Goal: Task Accomplishment & Management: Complete application form

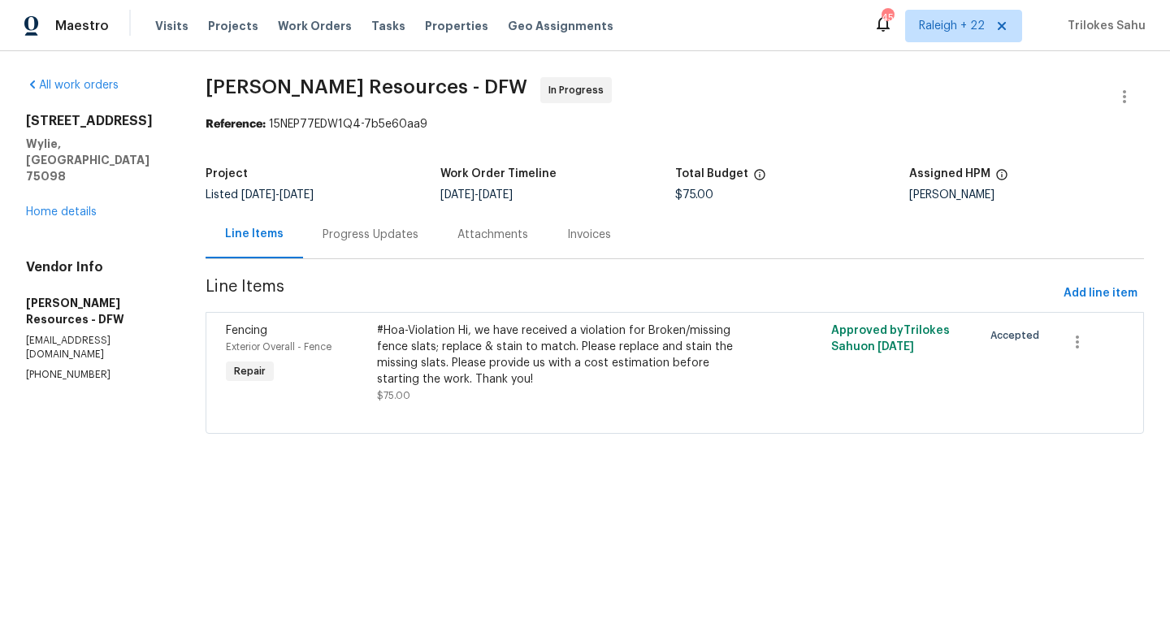
click at [399, 237] on div "Progress Updates" at bounding box center [371, 235] width 96 height 16
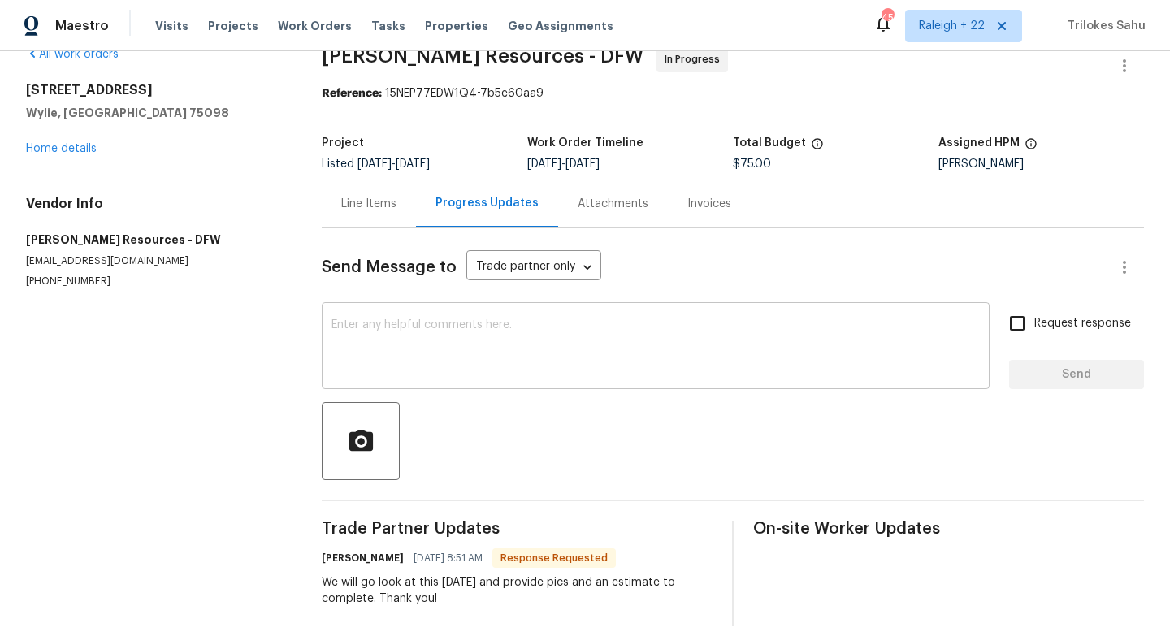
scroll to position [51, 0]
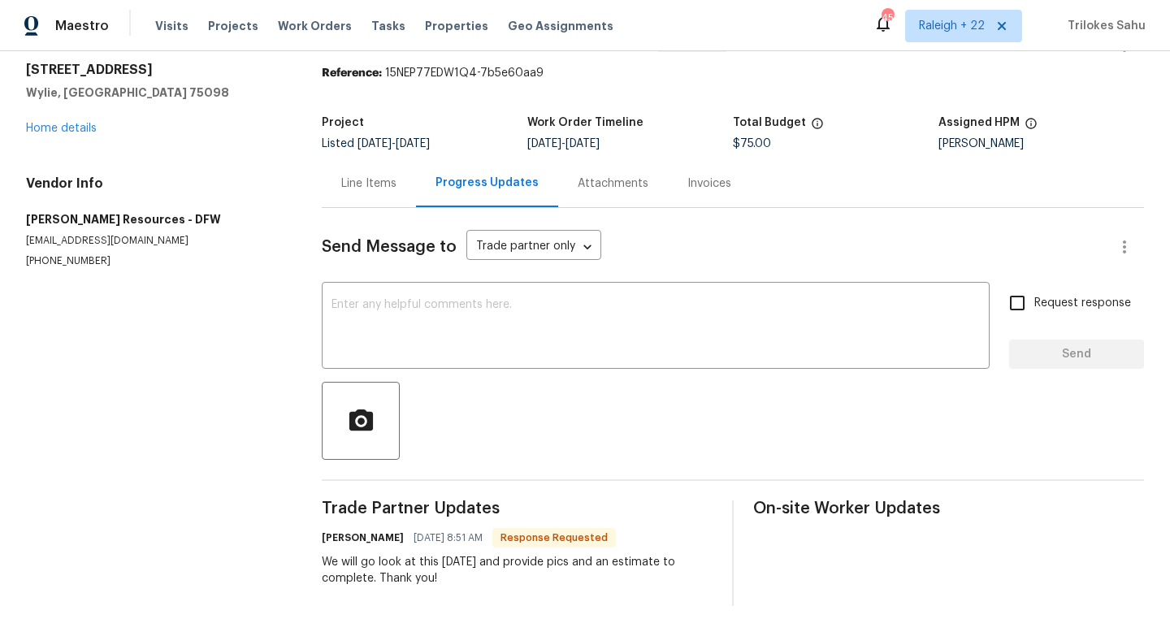
click at [384, 195] on div "Line Items" at bounding box center [369, 183] width 94 height 48
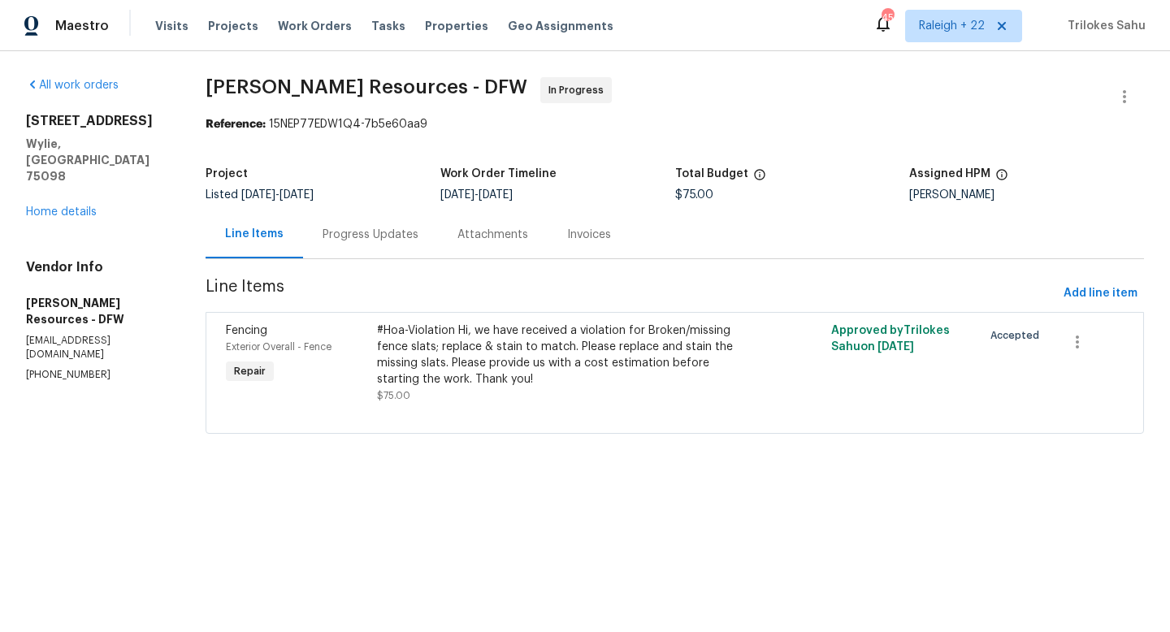
click at [379, 225] on div "Progress Updates" at bounding box center [370, 235] width 135 height 48
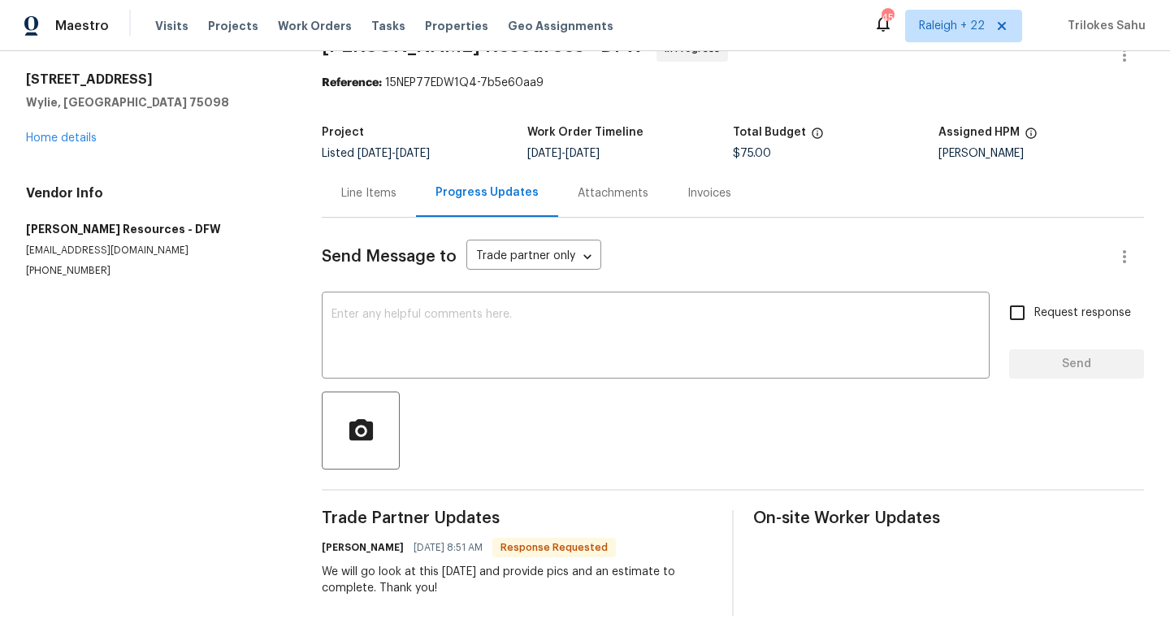
scroll to position [51, 0]
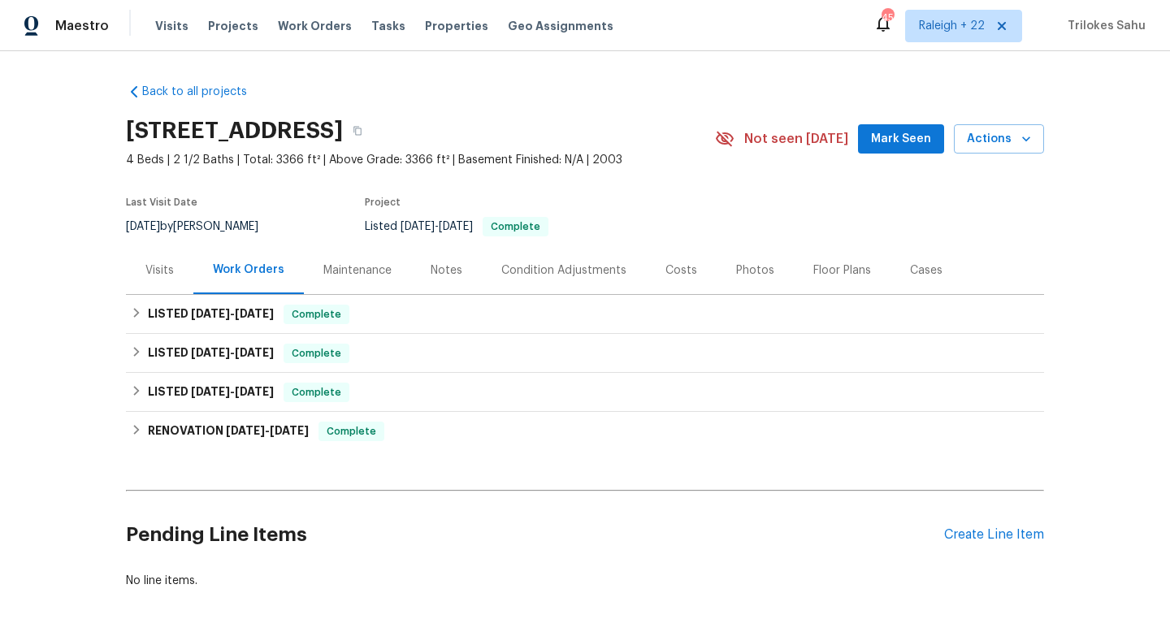
scroll to position [67, 0]
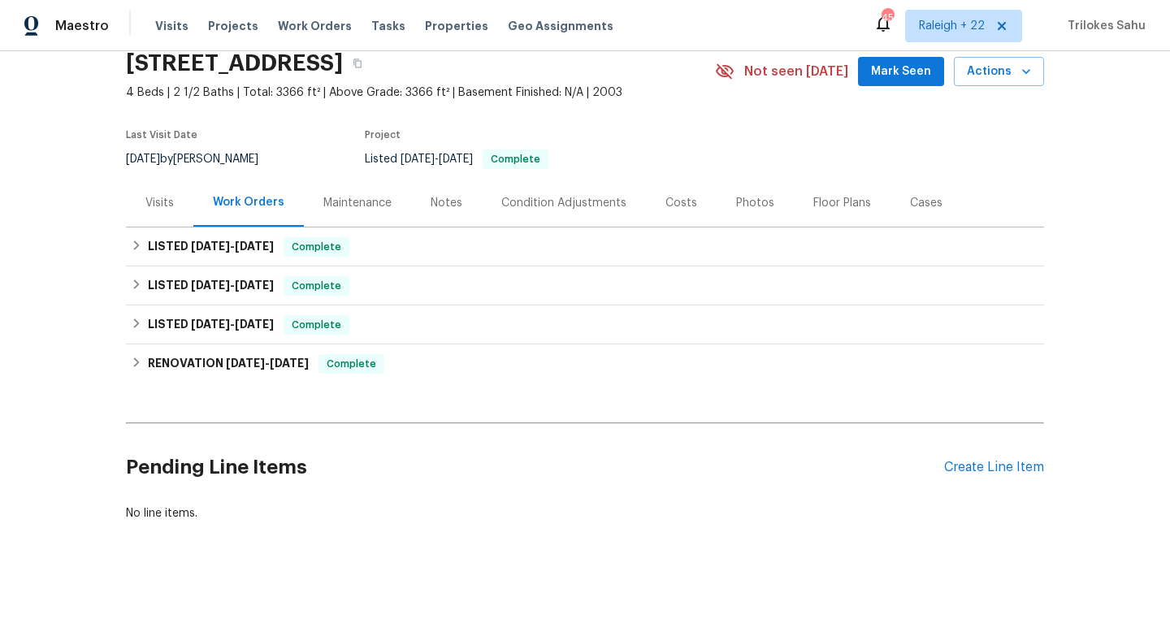
click at [160, 212] on div "Visits" at bounding box center [159, 203] width 67 height 48
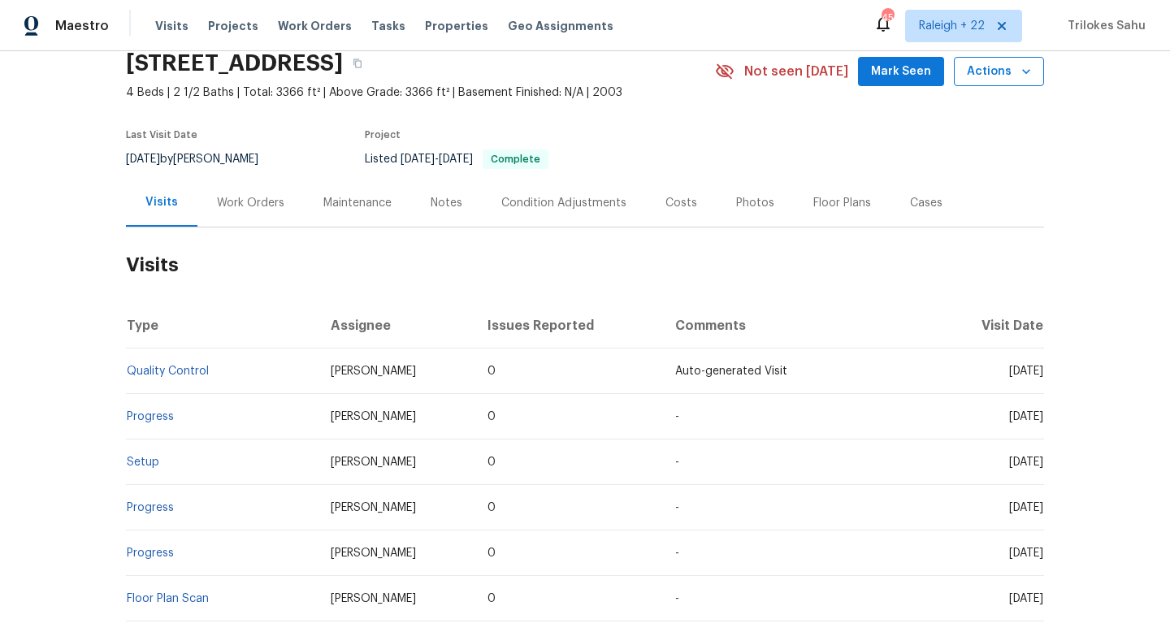
click at [984, 80] on span "Actions" at bounding box center [999, 72] width 64 height 20
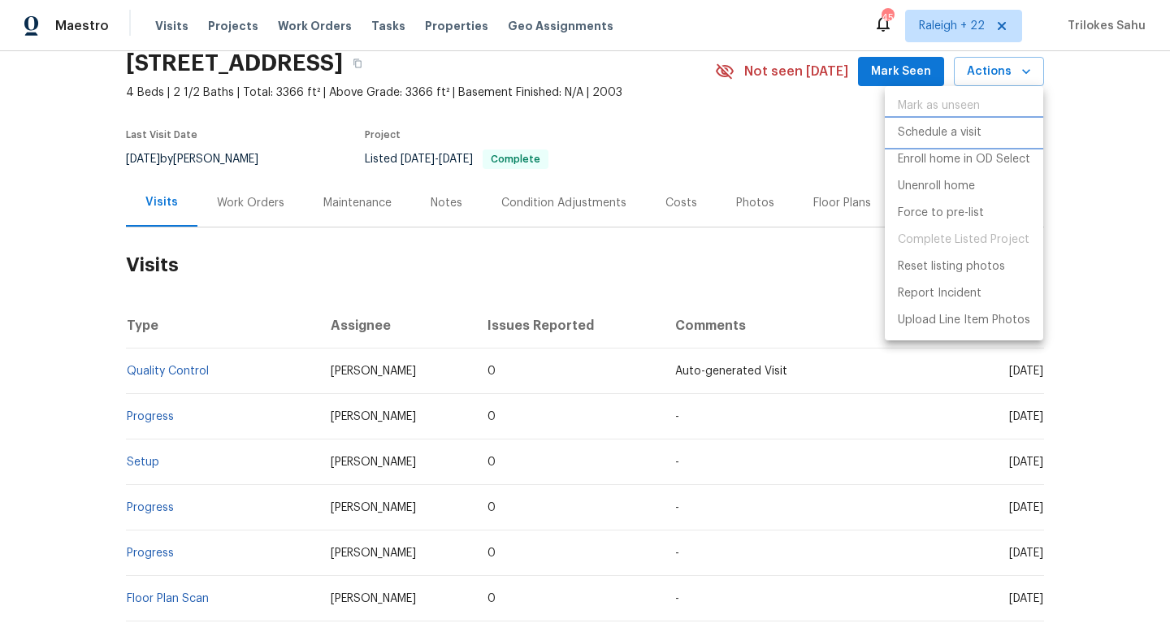
click at [950, 137] on p "Schedule a visit" at bounding box center [940, 132] width 84 height 17
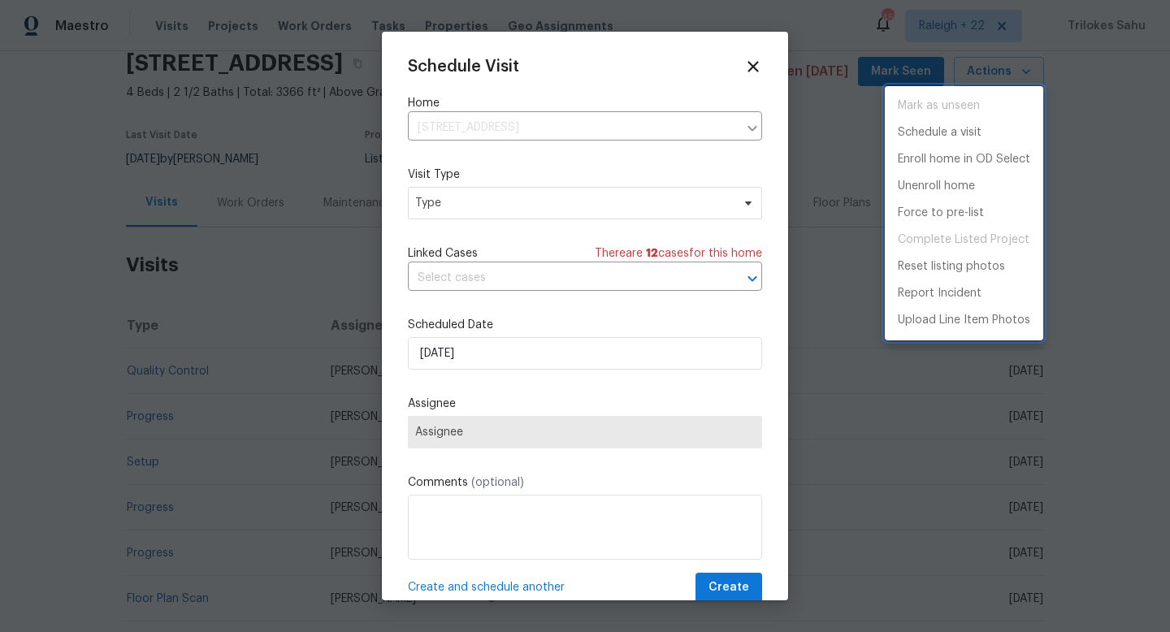
click at [488, 194] on div at bounding box center [585, 316] width 1170 height 632
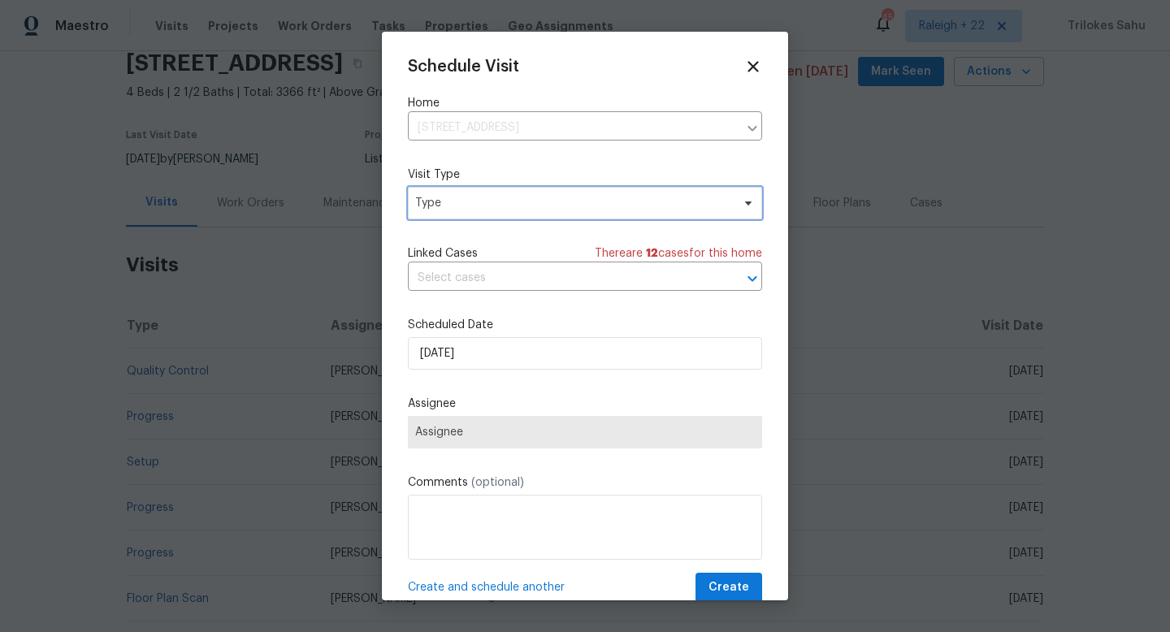
click at [488, 196] on span "Type" at bounding box center [573, 203] width 316 height 16
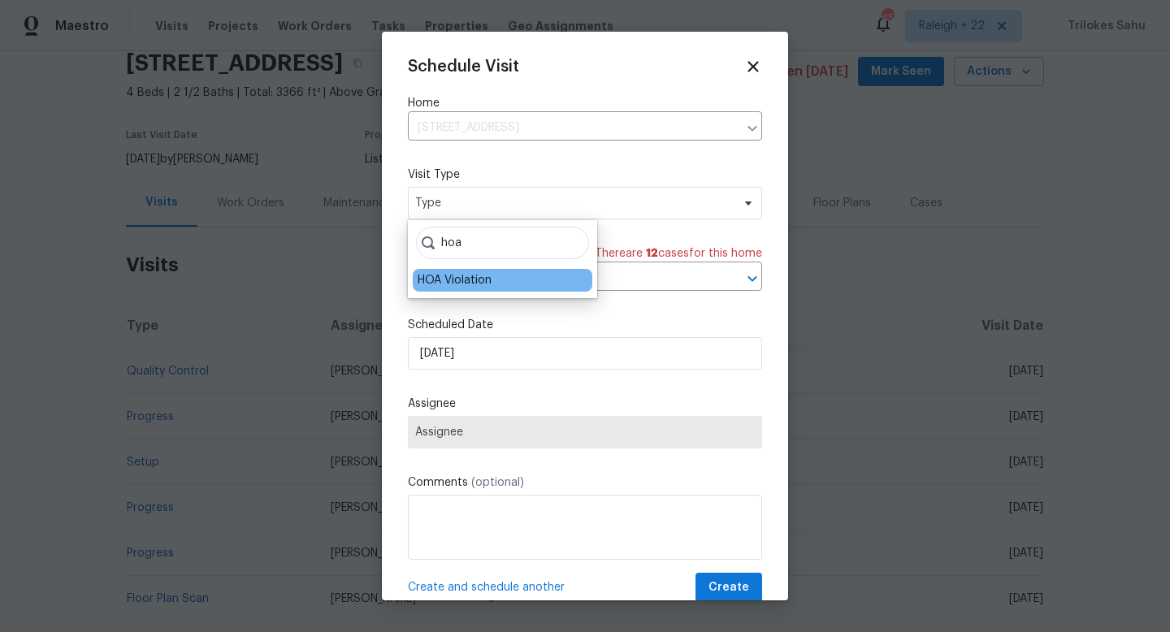
type input "hoa"
click at [471, 288] on div "HOA Violation" at bounding box center [455, 280] width 74 height 16
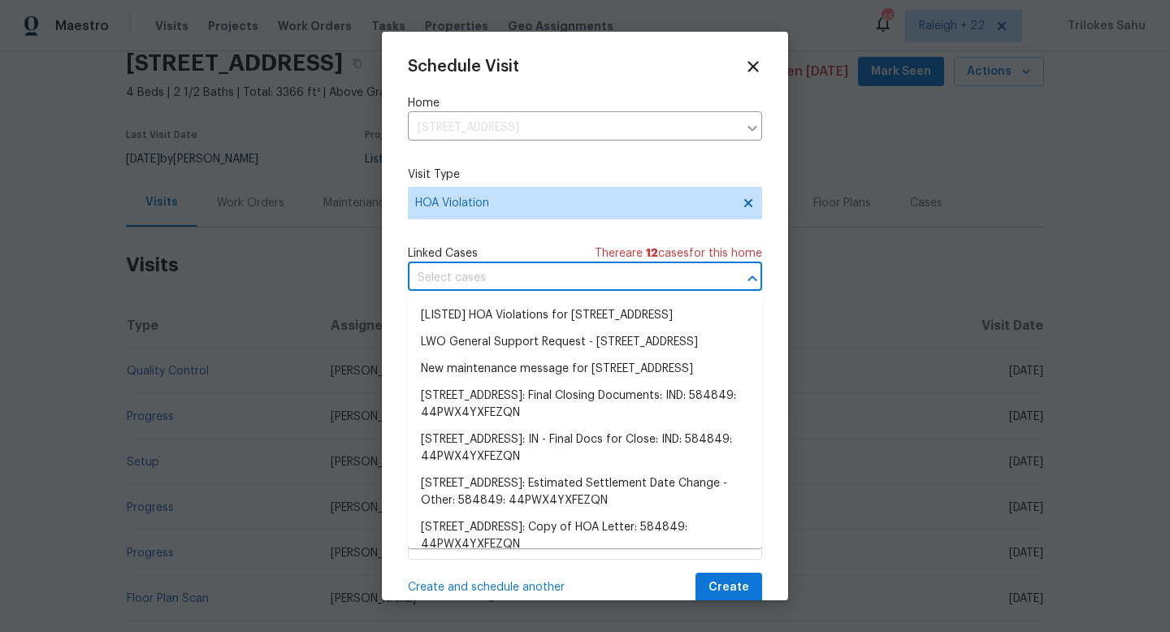
click at [515, 278] on input "text" at bounding box center [562, 278] width 309 height 25
click at [499, 315] on li "[LISTED] HOA Violations for 12355 Bearsdale Dr, Indianapolis, IN 46235" at bounding box center [585, 315] width 354 height 27
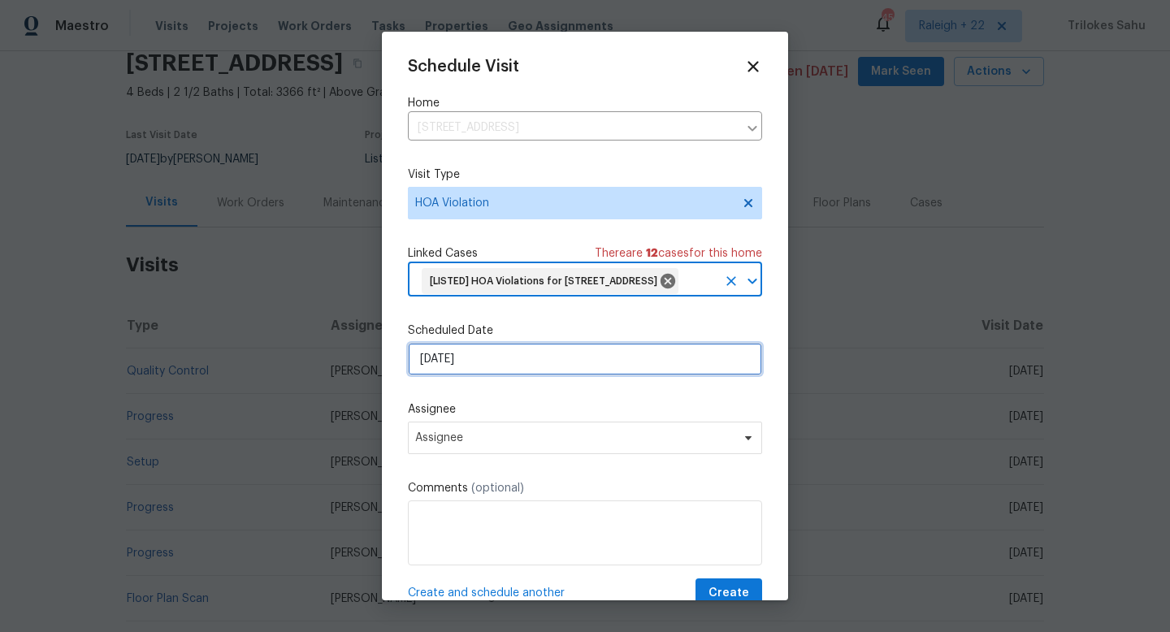
click at [513, 376] on input "20/08/2025" at bounding box center [585, 359] width 354 height 33
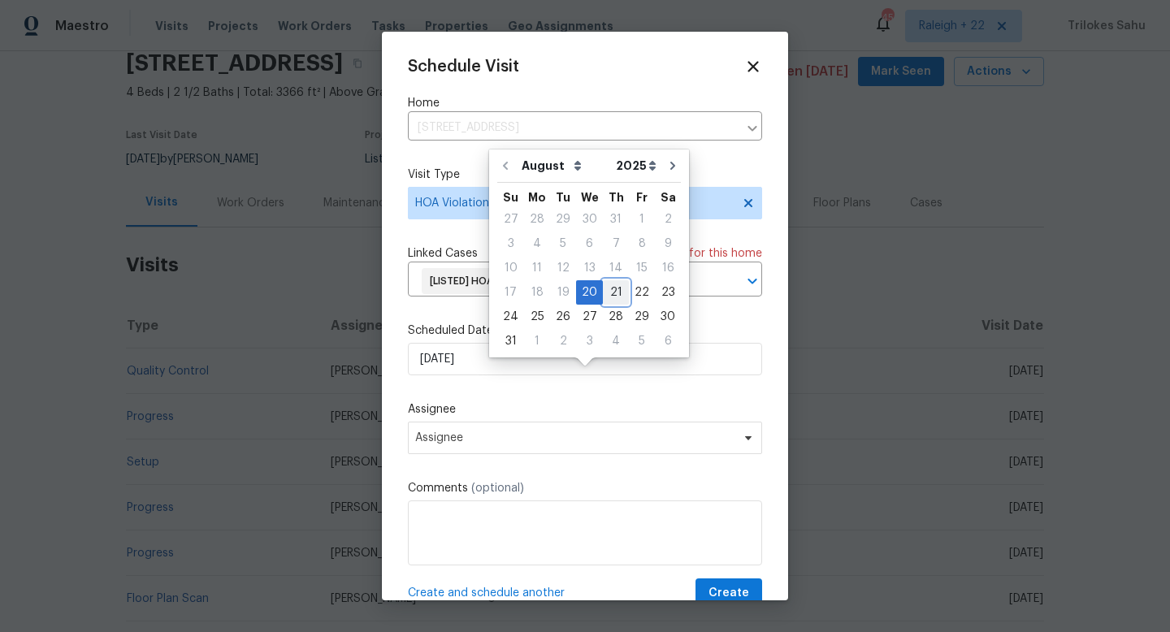
click at [619, 300] on div "21" at bounding box center [616, 292] width 26 height 23
type input "21/08/2025"
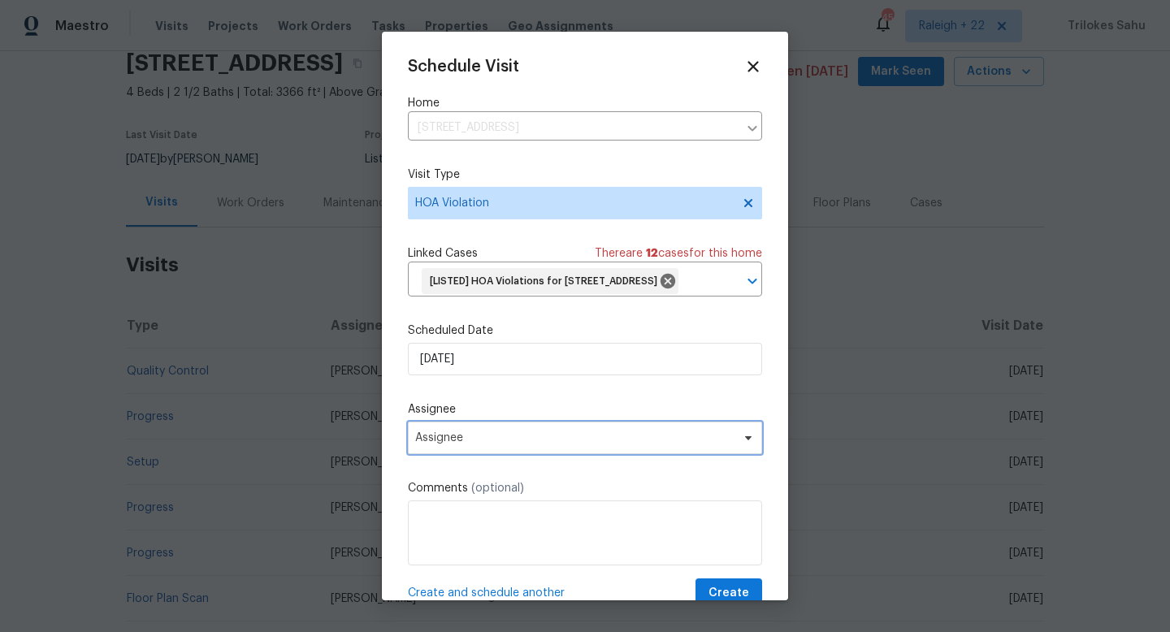
click at [504, 445] on span "Assignee" at bounding box center [574, 438] width 319 height 13
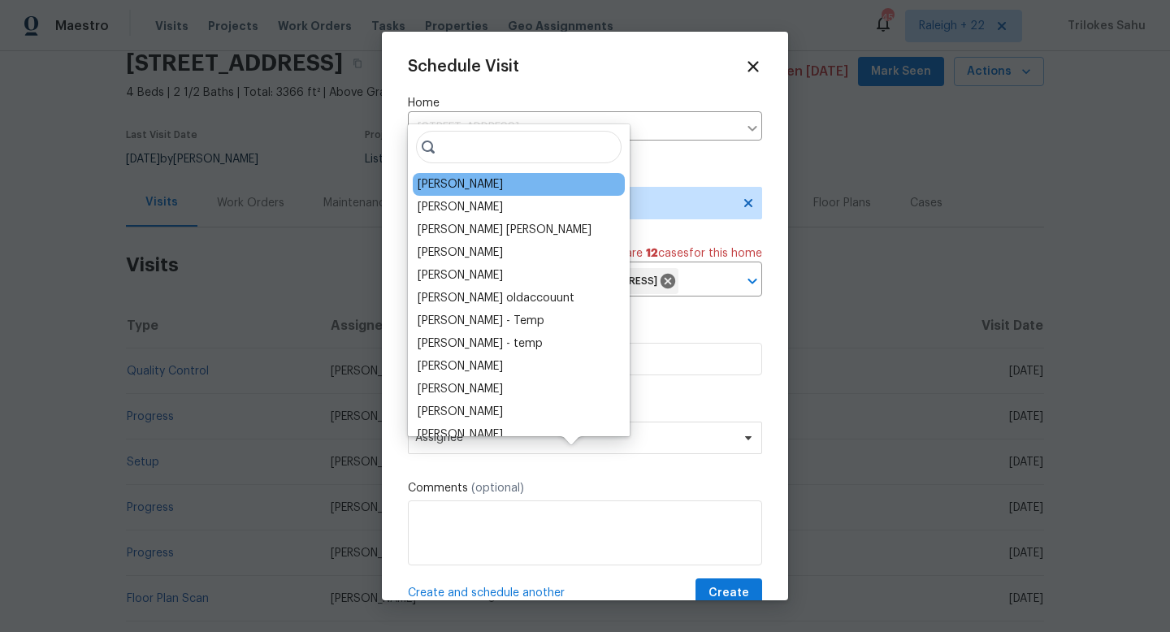
click at [497, 185] on div "Dodd Drayer" at bounding box center [519, 184] width 212 height 23
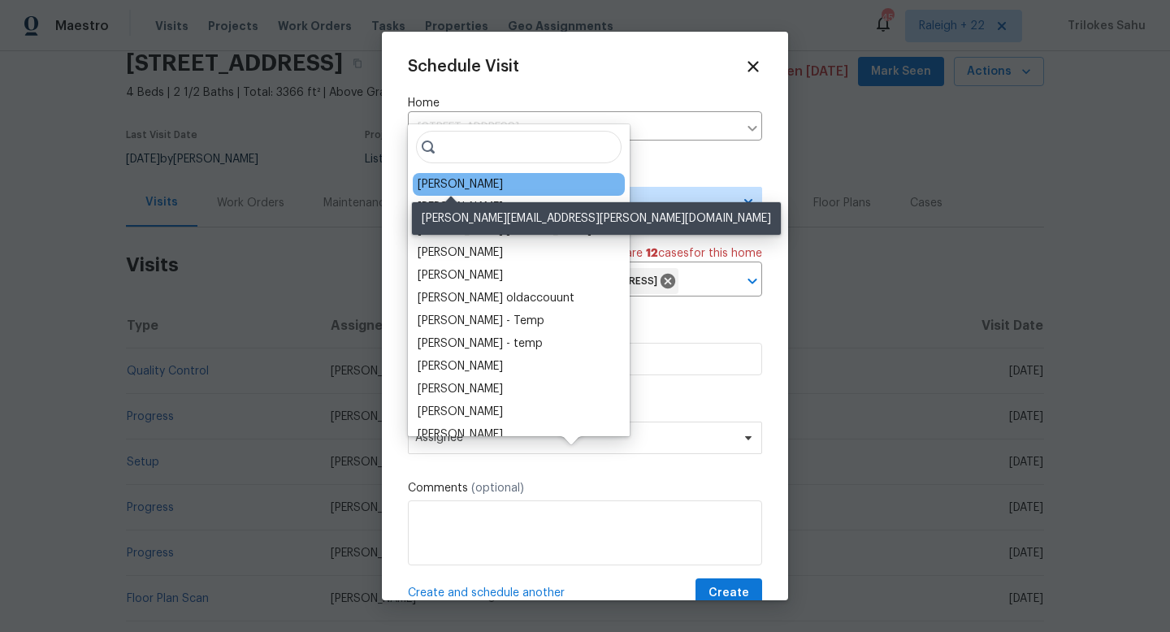
click at [448, 177] on div "Dodd Drayer" at bounding box center [460, 184] width 85 height 16
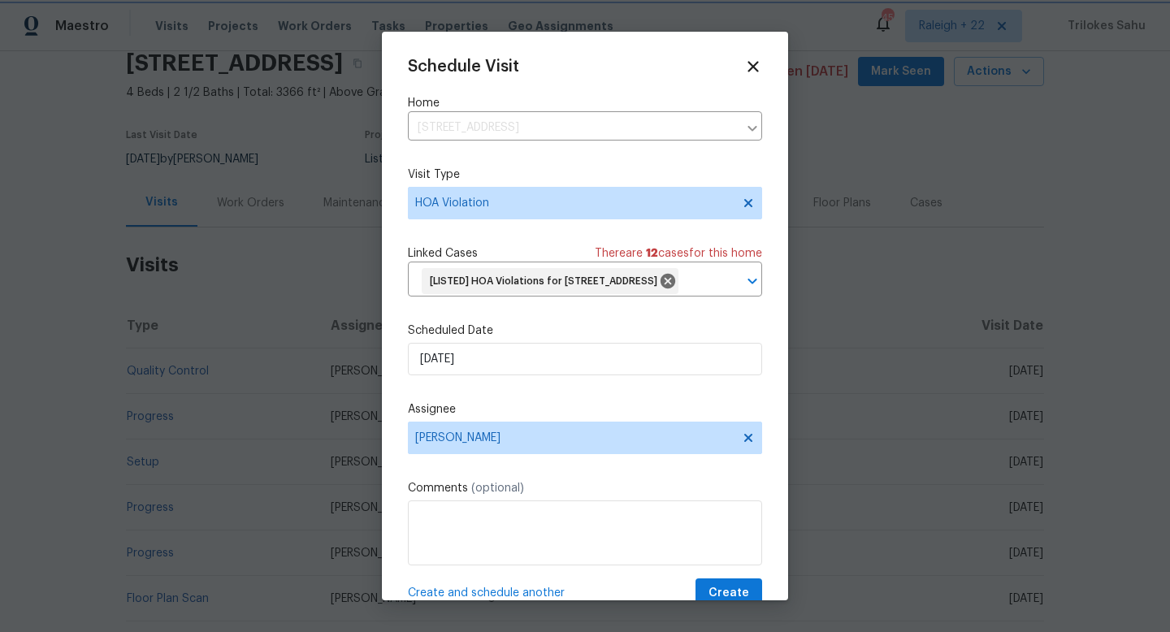
scroll to position [60, 0]
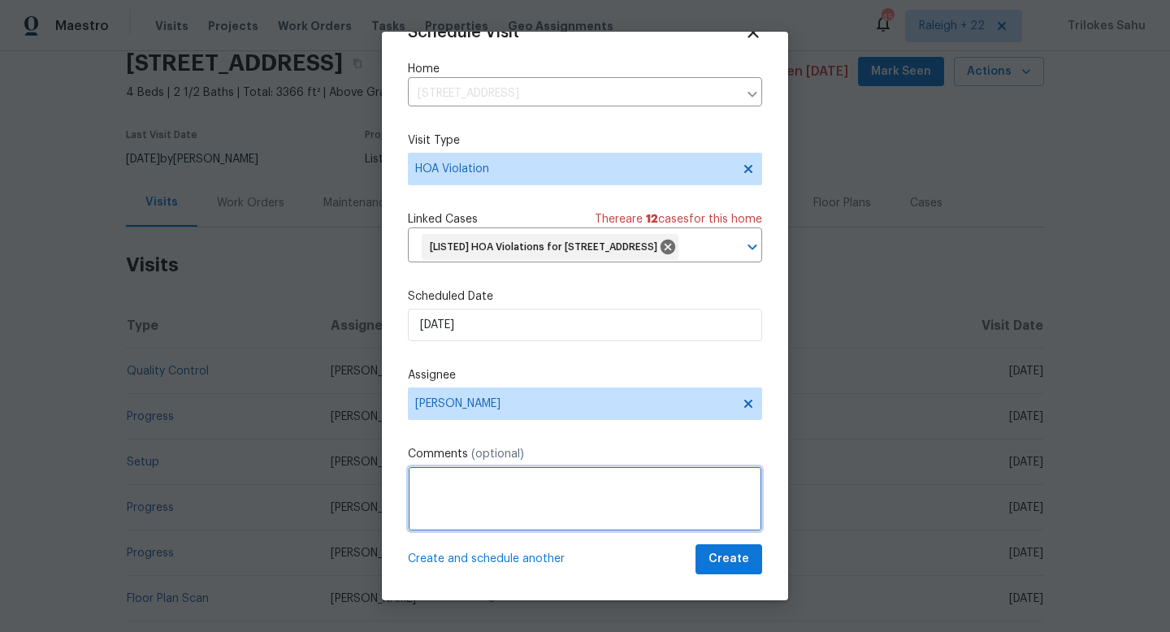
click at [468, 484] on textarea at bounding box center [585, 499] width 354 height 65
paste textarea "Hello! Please remove the trash containers from sight and into a spot they canno…"
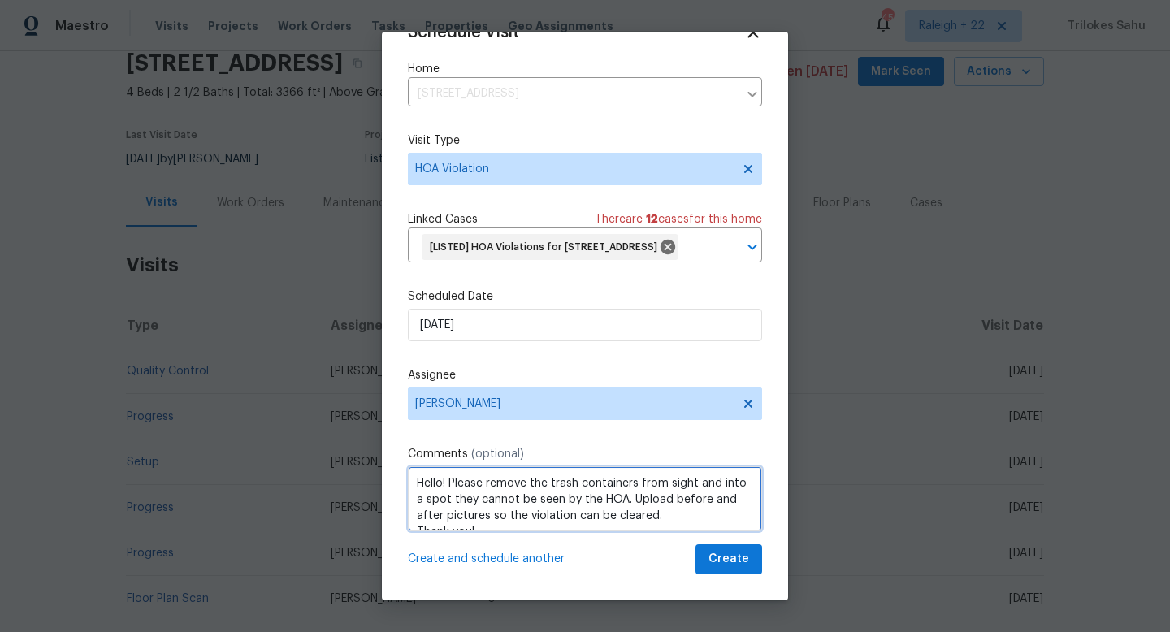
scroll to position [18, 0]
click at [483, 517] on textarea "Hello! Please remove the trash containers from sight and into a spot they canno…" at bounding box center [585, 499] width 354 height 65
click at [416, 512] on textarea "Hello! Please remove the trash containers from sight and into a spot they canno…" at bounding box center [585, 499] width 354 height 65
type textarea "Hello! Please remove the trash containers from sight and into a spot they canno…"
